Goal: Transaction & Acquisition: Purchase product/service

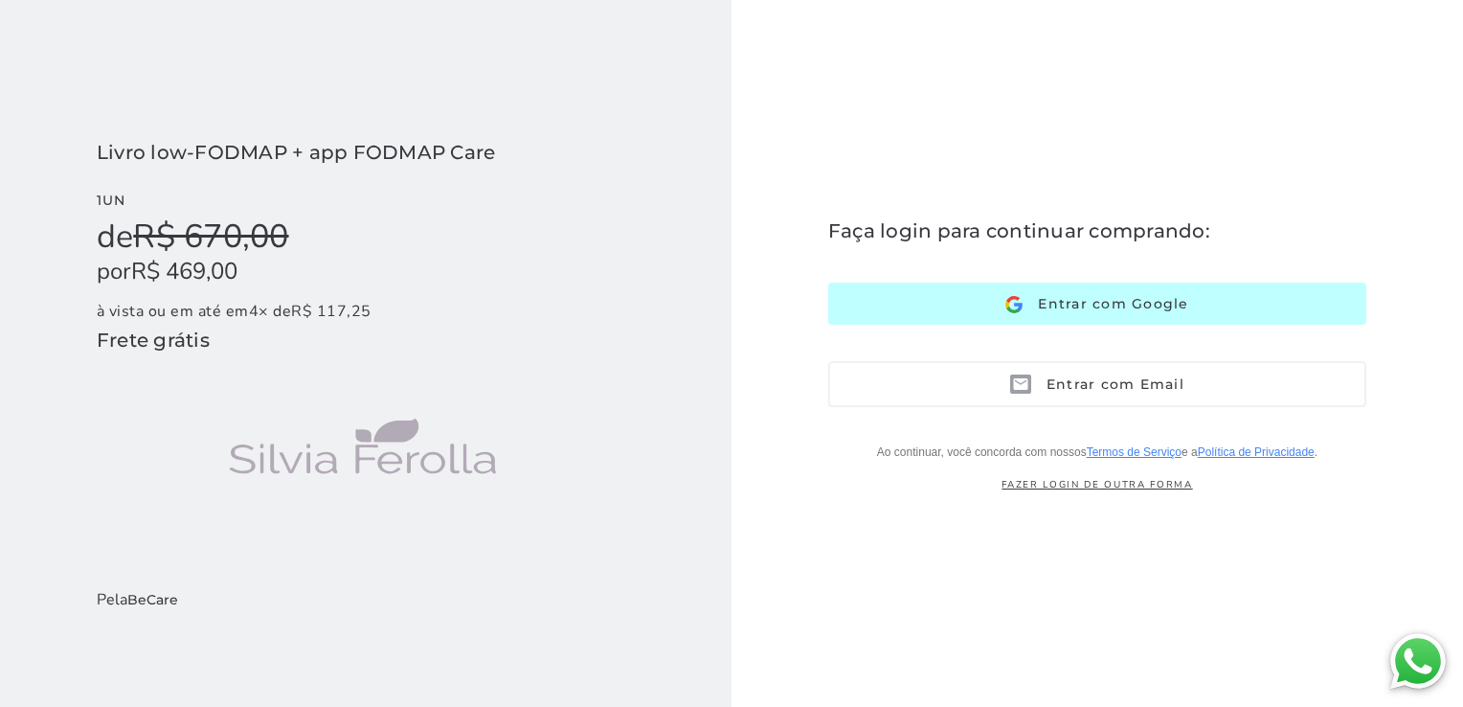
click at [1187, 299] on span "Entrar com Google" at bounding box center [1106, 303] width 166 height 17
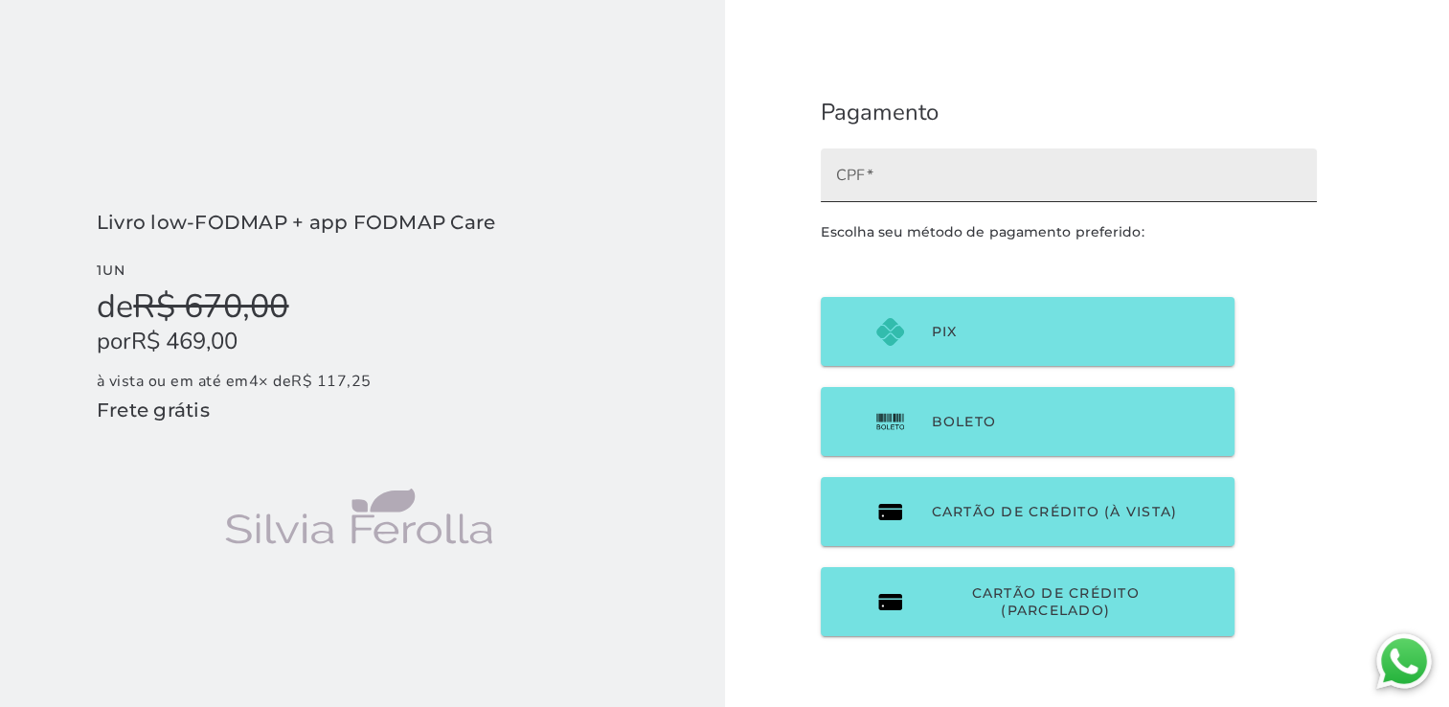
click at [1023, 186] on input "CPF" at bounding box center [1068, 182] width 465 height 27
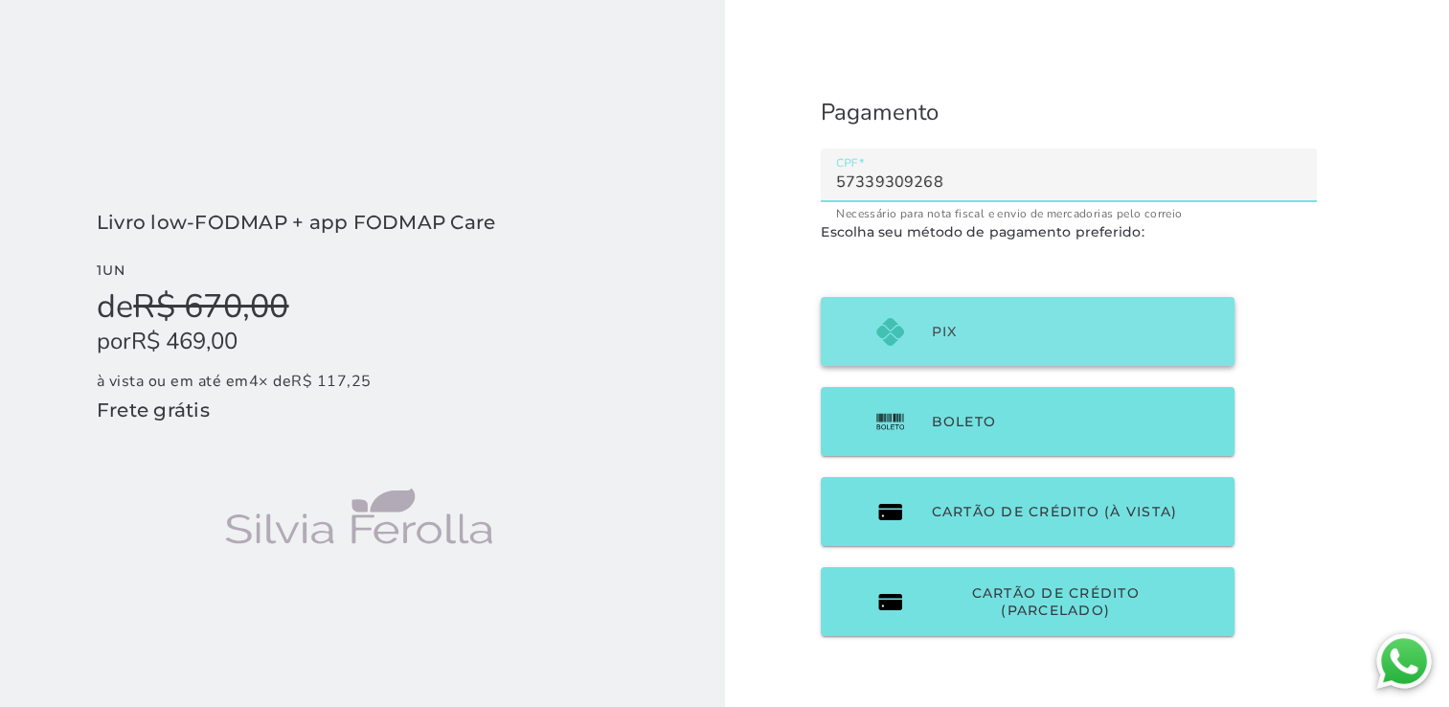
type input "57339309268"
type mwc-textfield "57339309268"
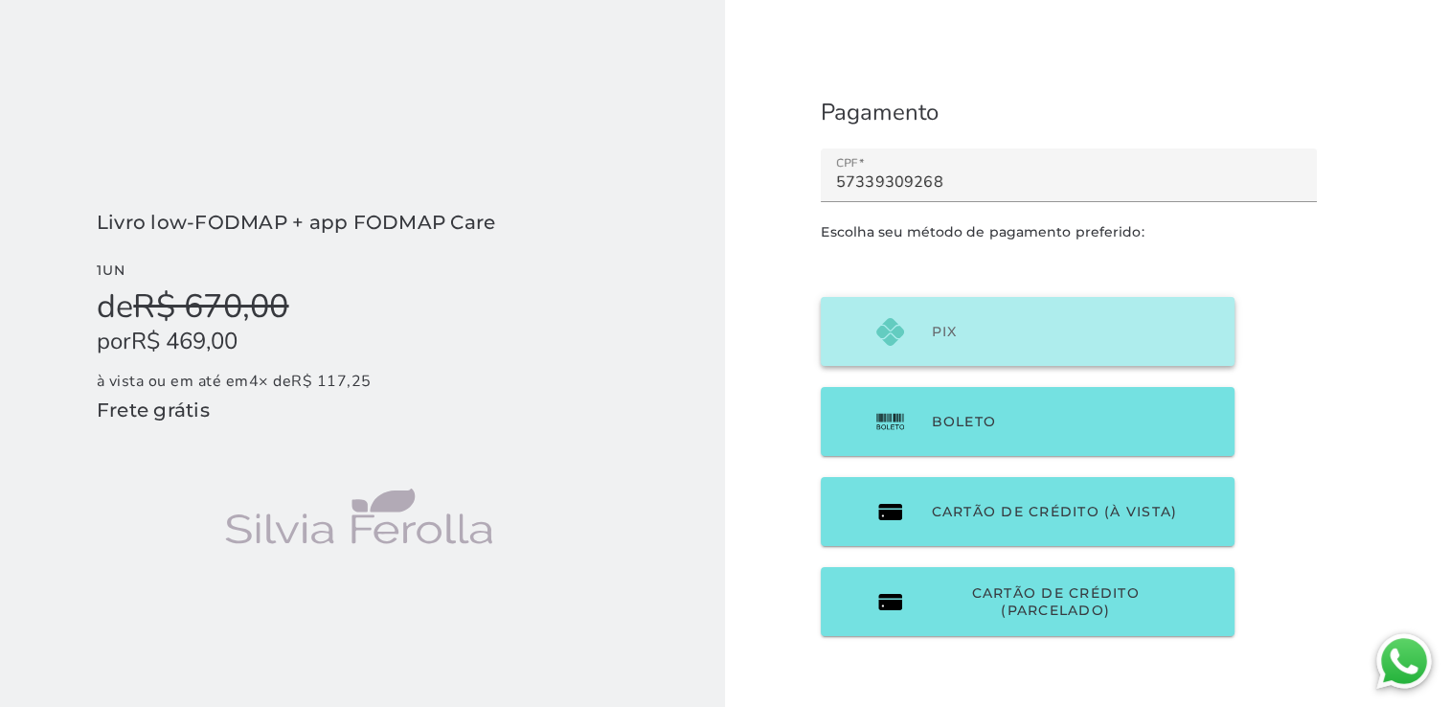
click at [946, 338] on span "PIX" at bounding box center [944, 331] width 26 height 17
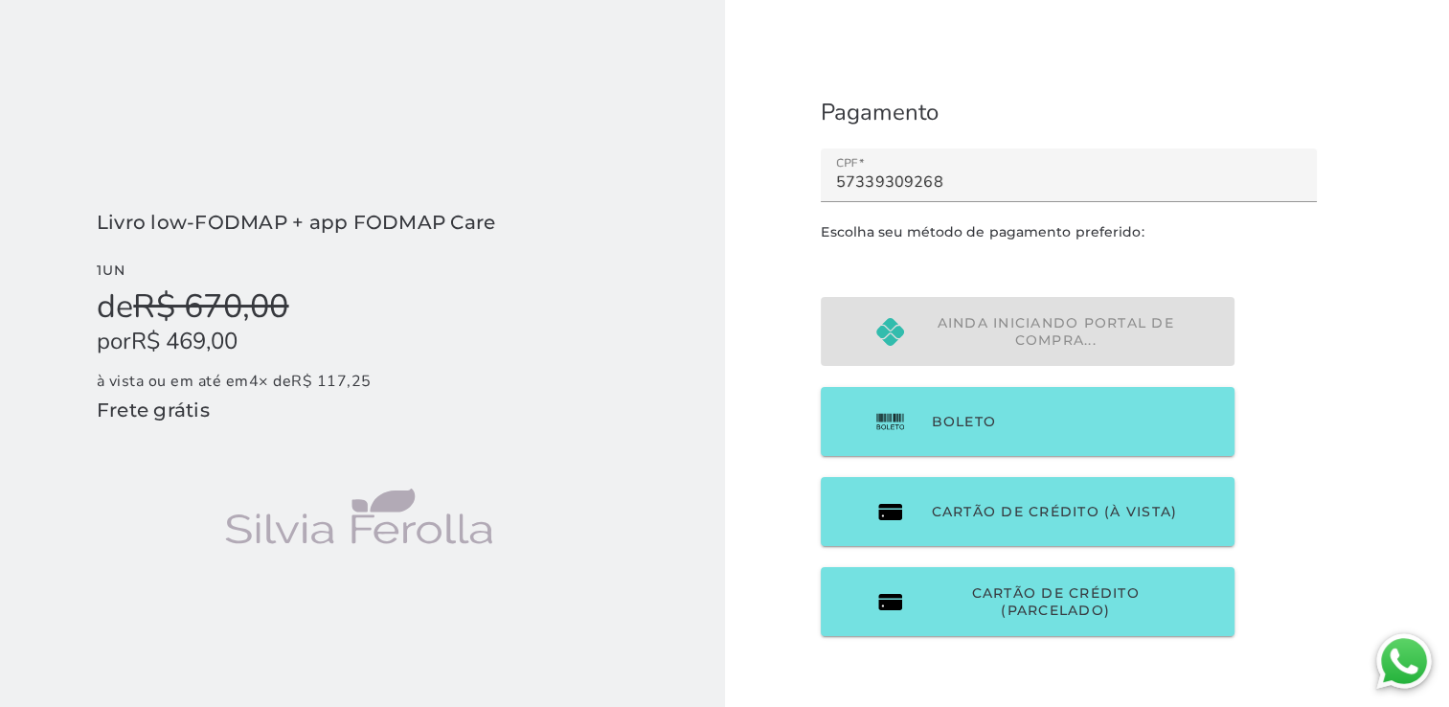
click at [1294, 331] on checkout-session-form "Pagamento Escolha seu método de pagamento preferido: Ainda iniciando portal de …" at bounding box center [1069, 377] width 689 height 754
